Goal: Information Seeking & Learning: Learn about a topic

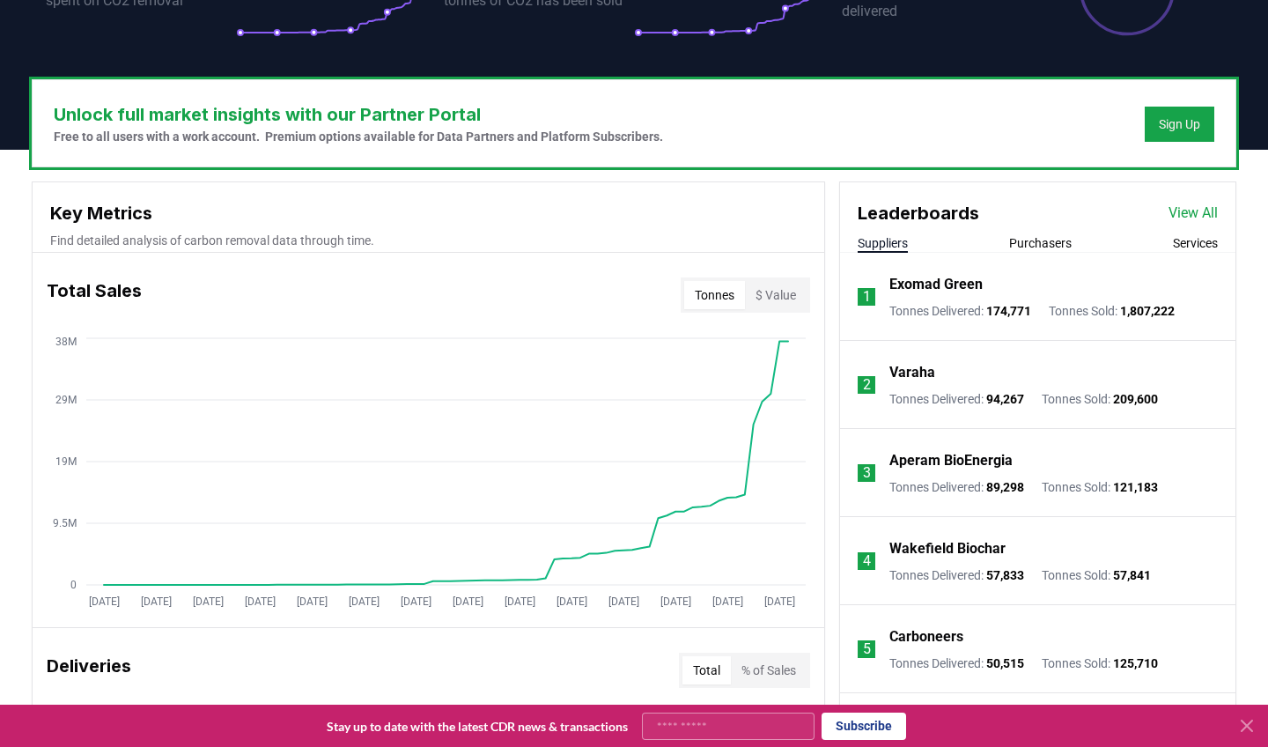
scroll to position [466, 0]
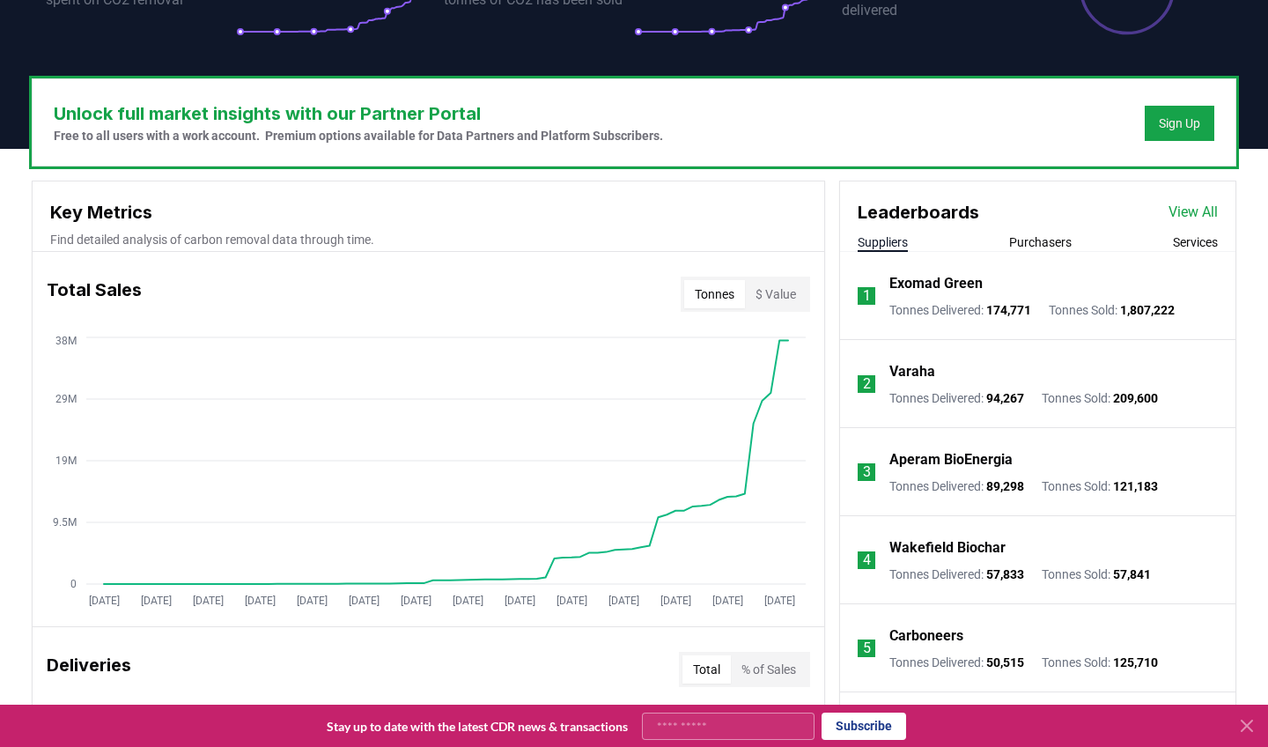
click at [927, 373] on p "Varaha" at bounding box center [913, 371] width 46 height 21
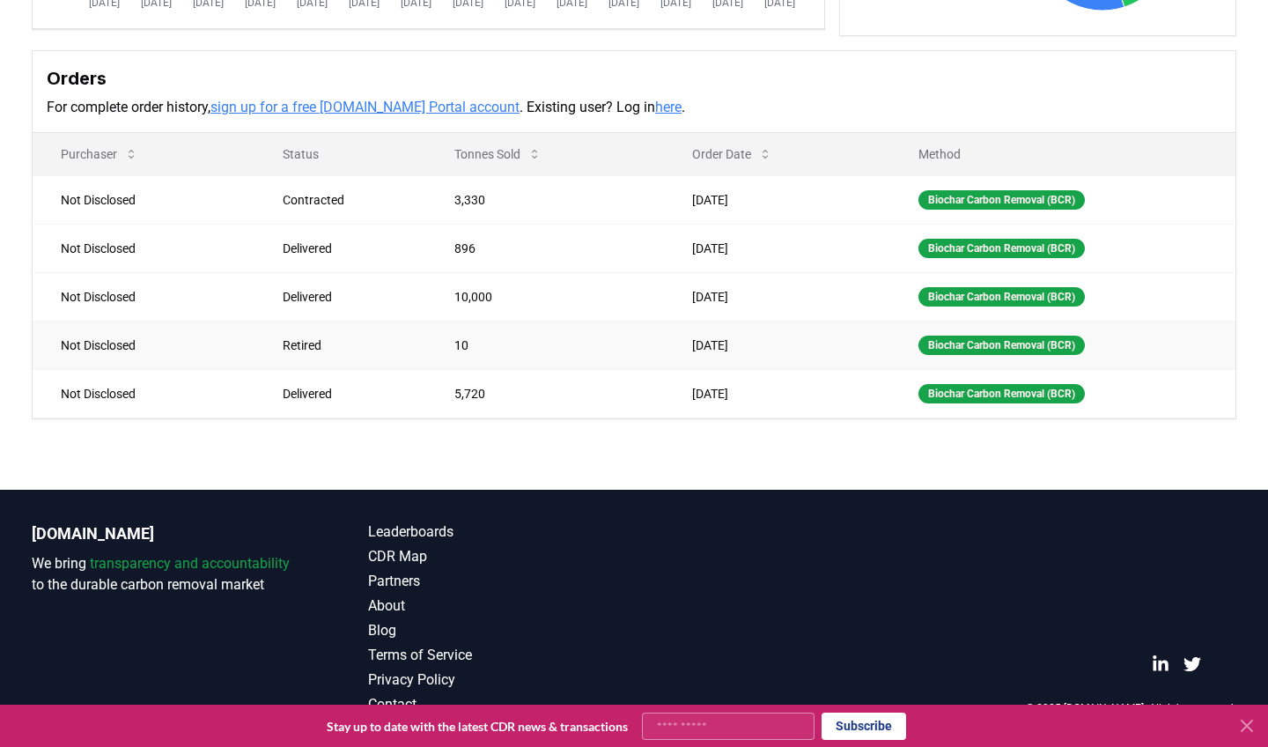
scroll to position [480, 0]
click at [767, 153] on icon at bounding box center [765, 154] width 14 height 14
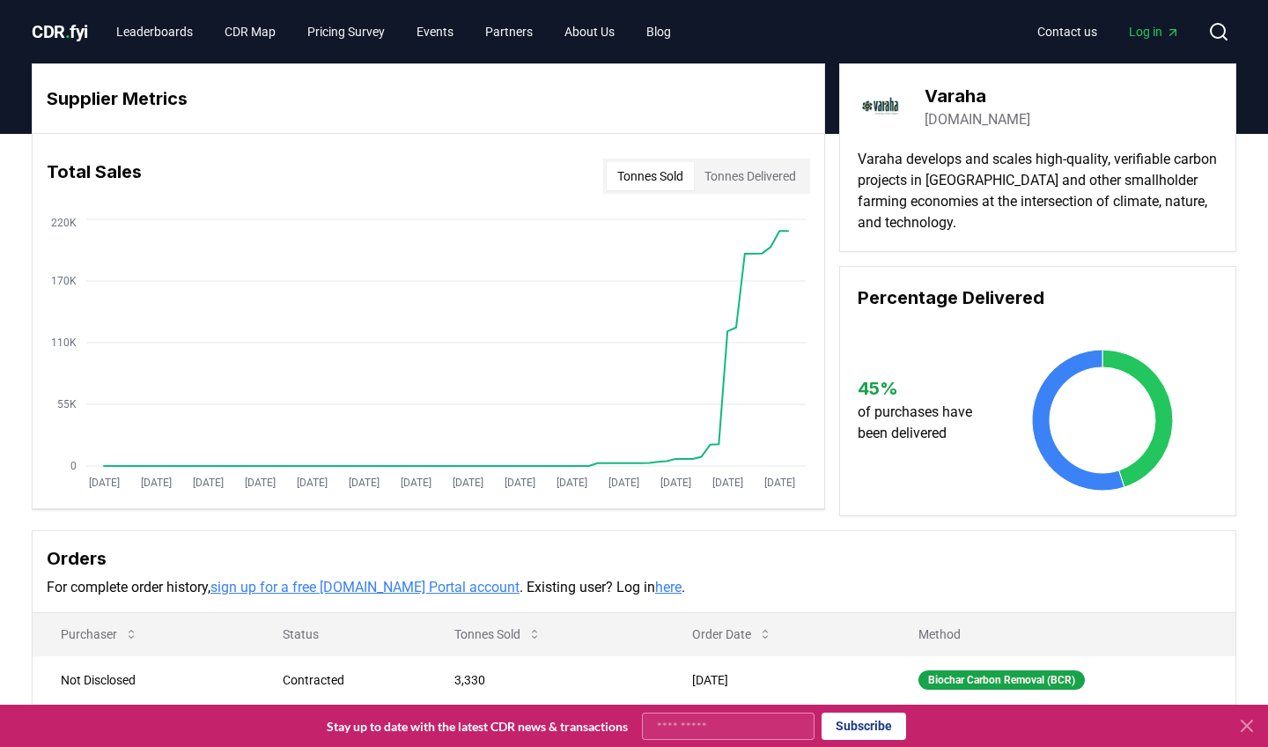
scroll to position [0, 0]
click at [722, 171] on button "Tonnes Delivered" at bounding box center [750, 176] width 113 height 28
click at [55, 30] on span "CDR . fyi" at bounding box center [60, 31] width 56 height 21
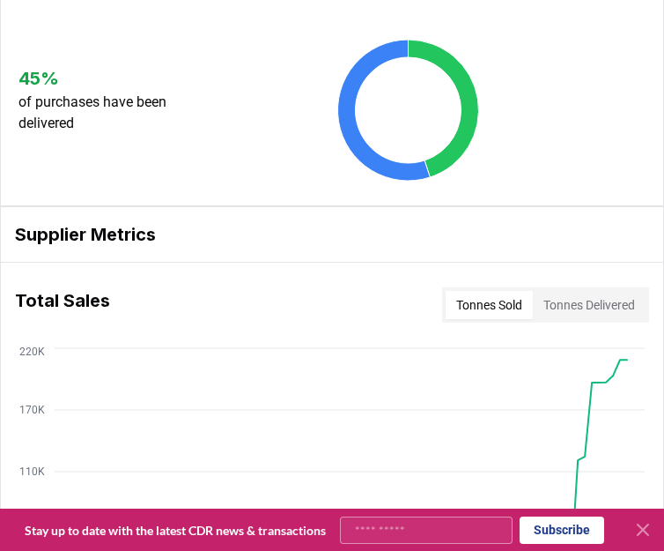
scroll to position [262, 0]
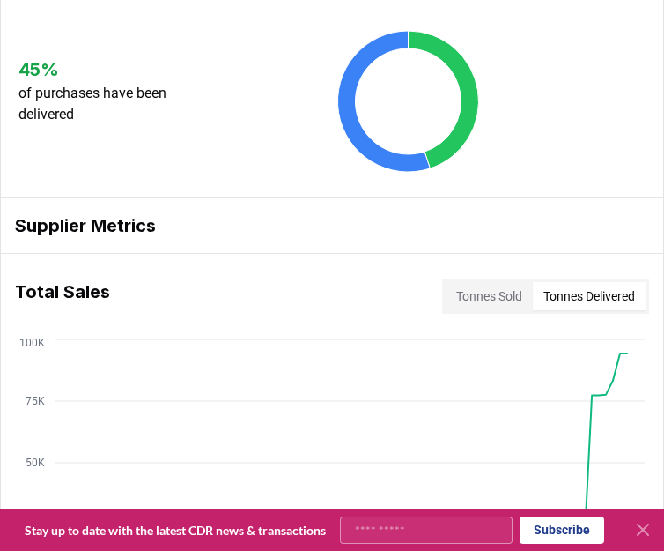
click at [584, 307] on button "Tonnes Delivered" at bounding box center [589, 296] width 113 height 28
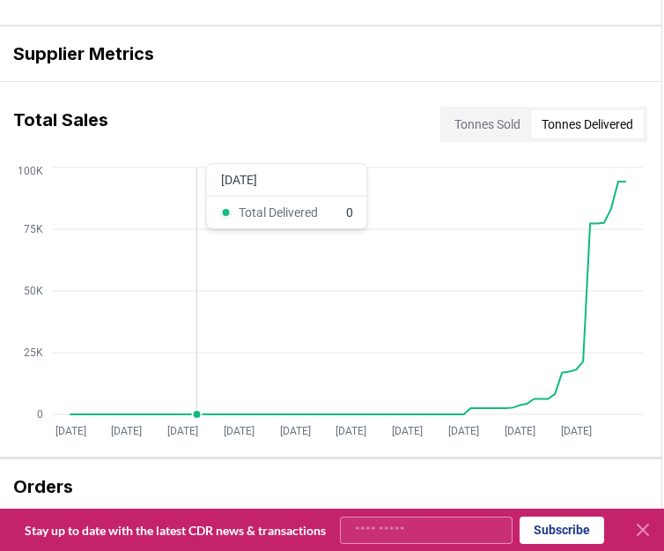
scroll to position [435, 2]
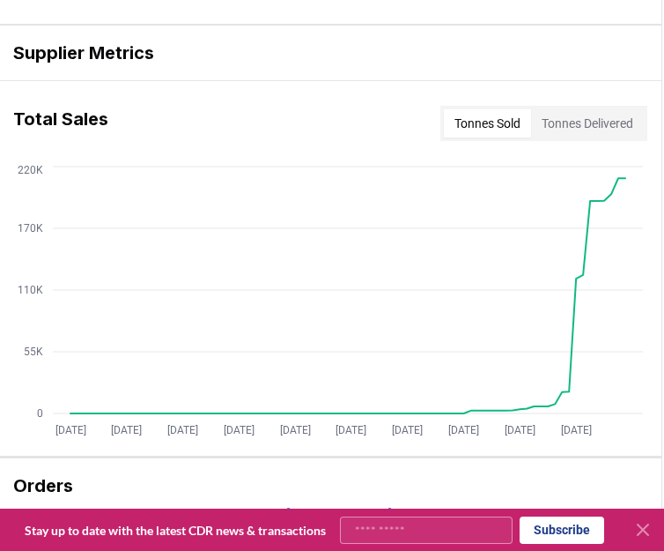
click at [475, 123] on button "Tonnes Sold" at bounding box center [487, 123] width 87 height 28
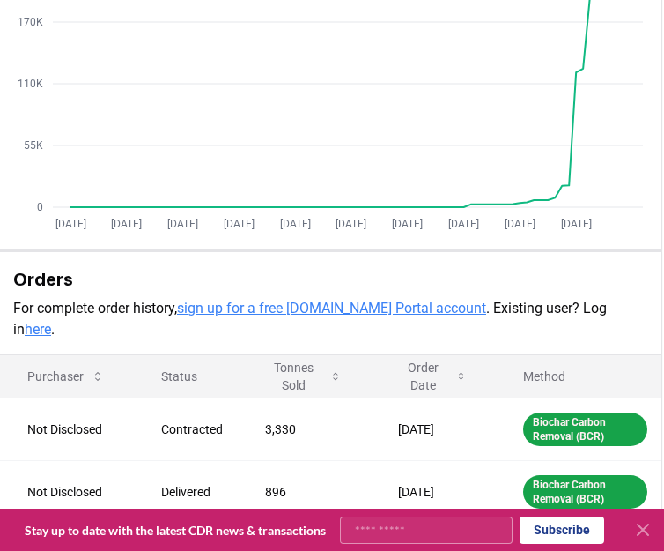
scroll to position [669, 2]
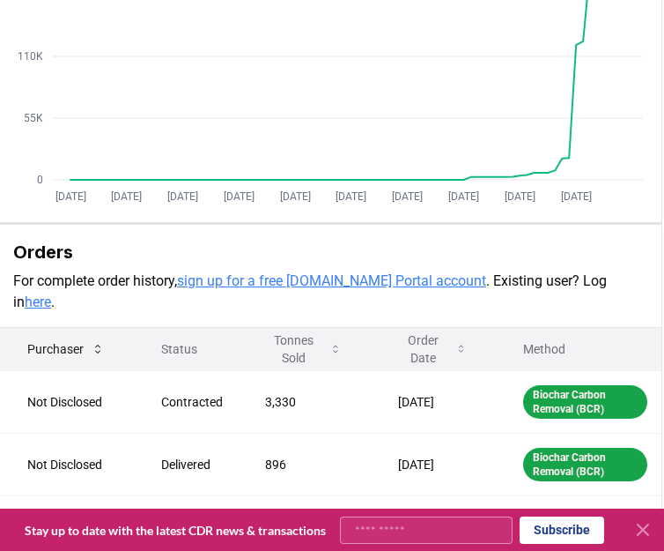
click at [99, 344] on icon at bounding box center [97, 348] width 5 height 9
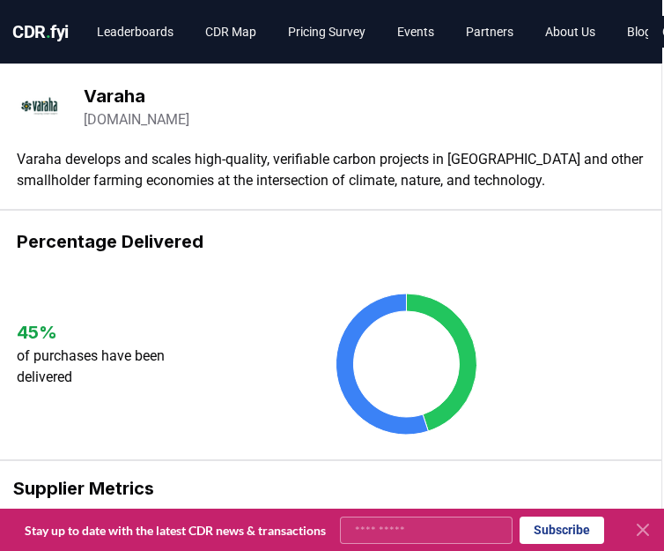
scroll to position [0, 2]
click at [128, 31] on link "Leaderboards" at bounding box center [135, 32] width 105 height 32
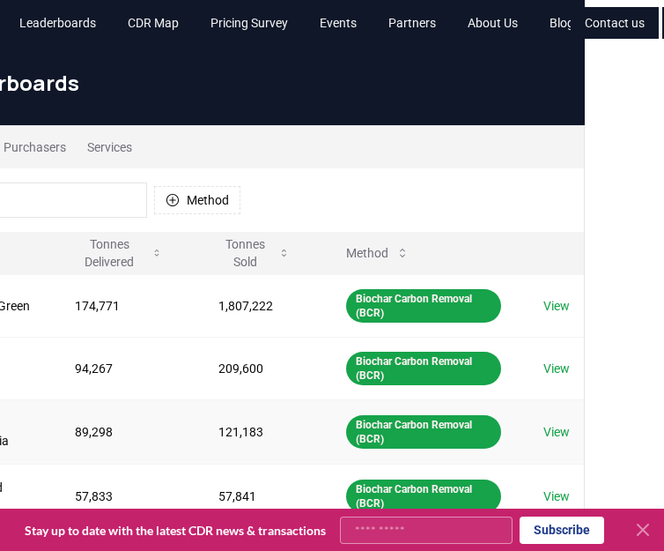
scroll to position [9, 89]
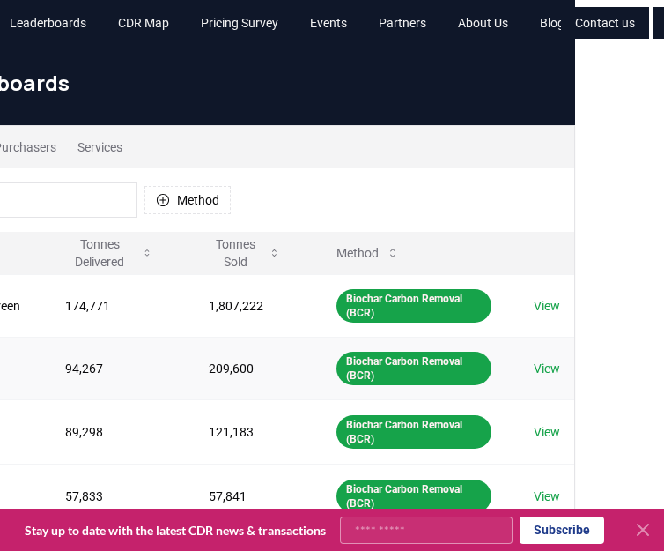
click at [540, 364] on link "View" at bounding box center [547, 368] width 26 height 18
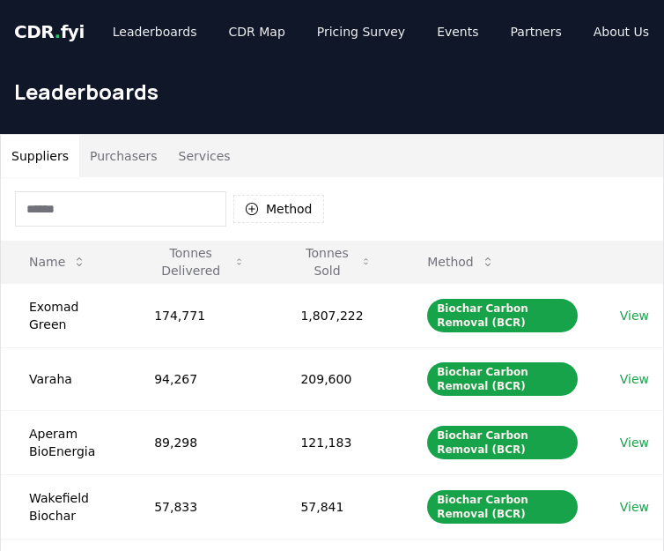
scroll to position [9, 89]
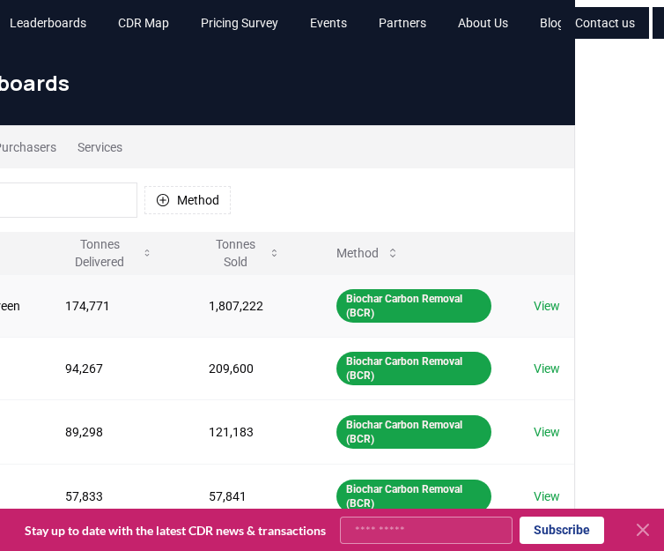
click at [536, 304] on link "View" at bounding box center [547, 306] width 26 height 18
